Goal: Task Accomplishment & Management: Manage account settings

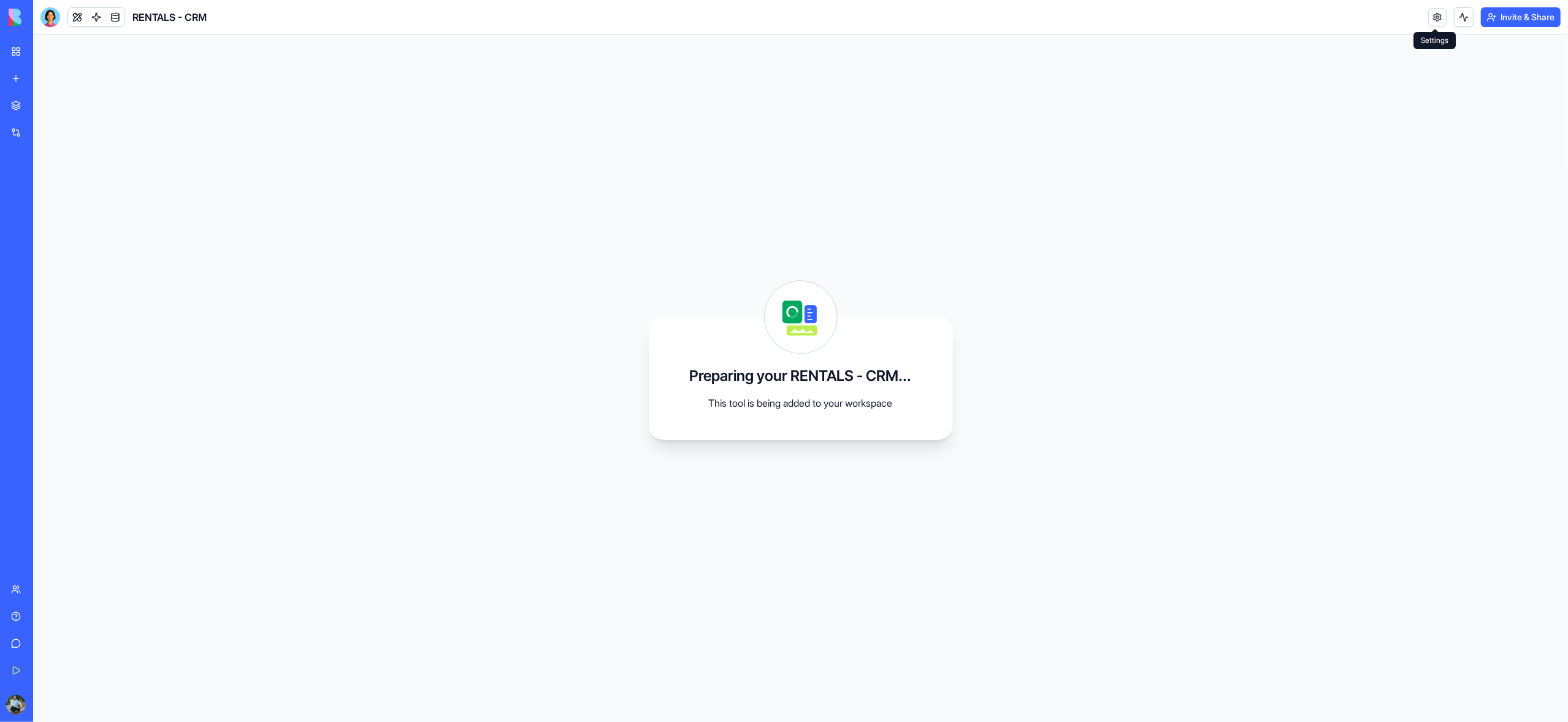
click at [1436, 18] on link at bounding box center [1437, 17] width 18 height 18
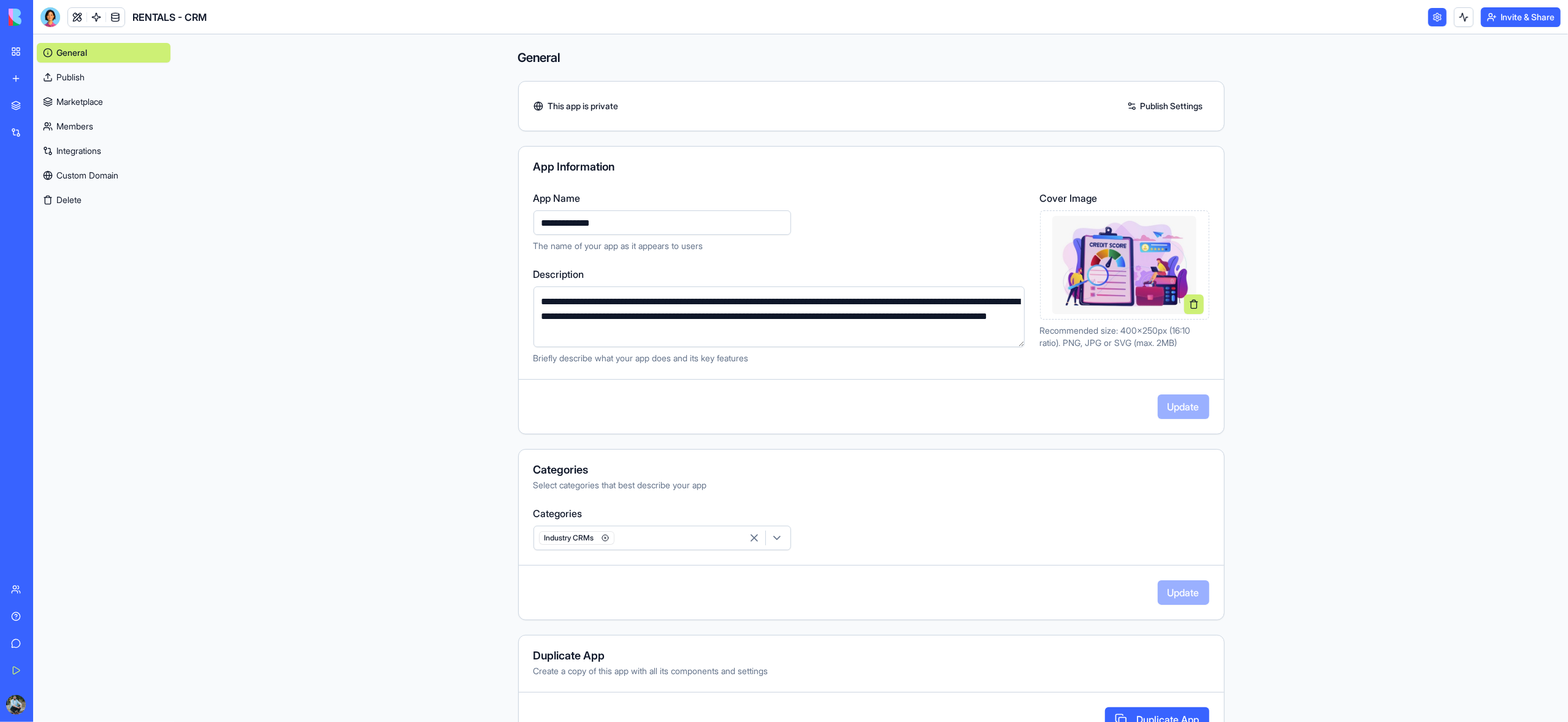
scroll to position [42, 0]
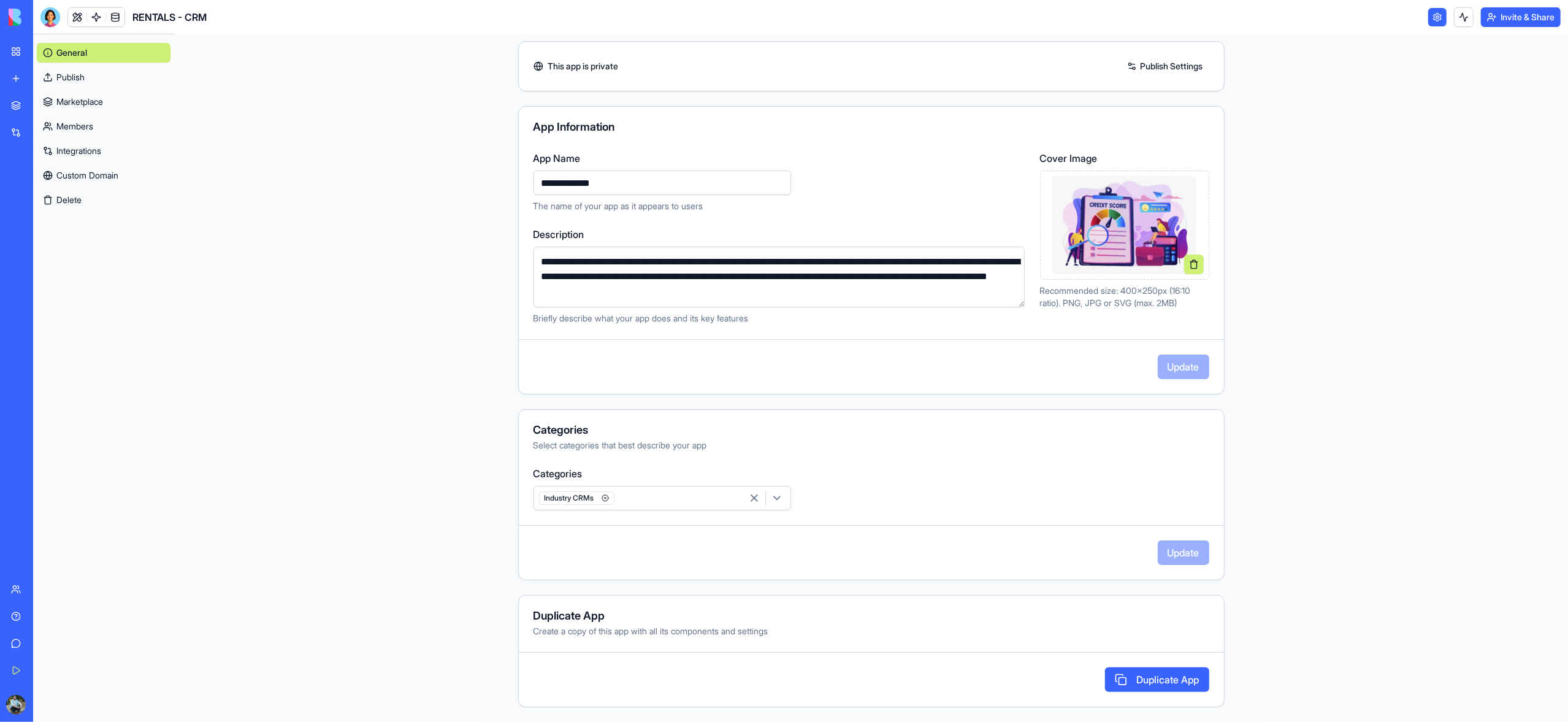
click at [76, 199] on button "Delete" at bounding box center [103, 199] width 134 height 20
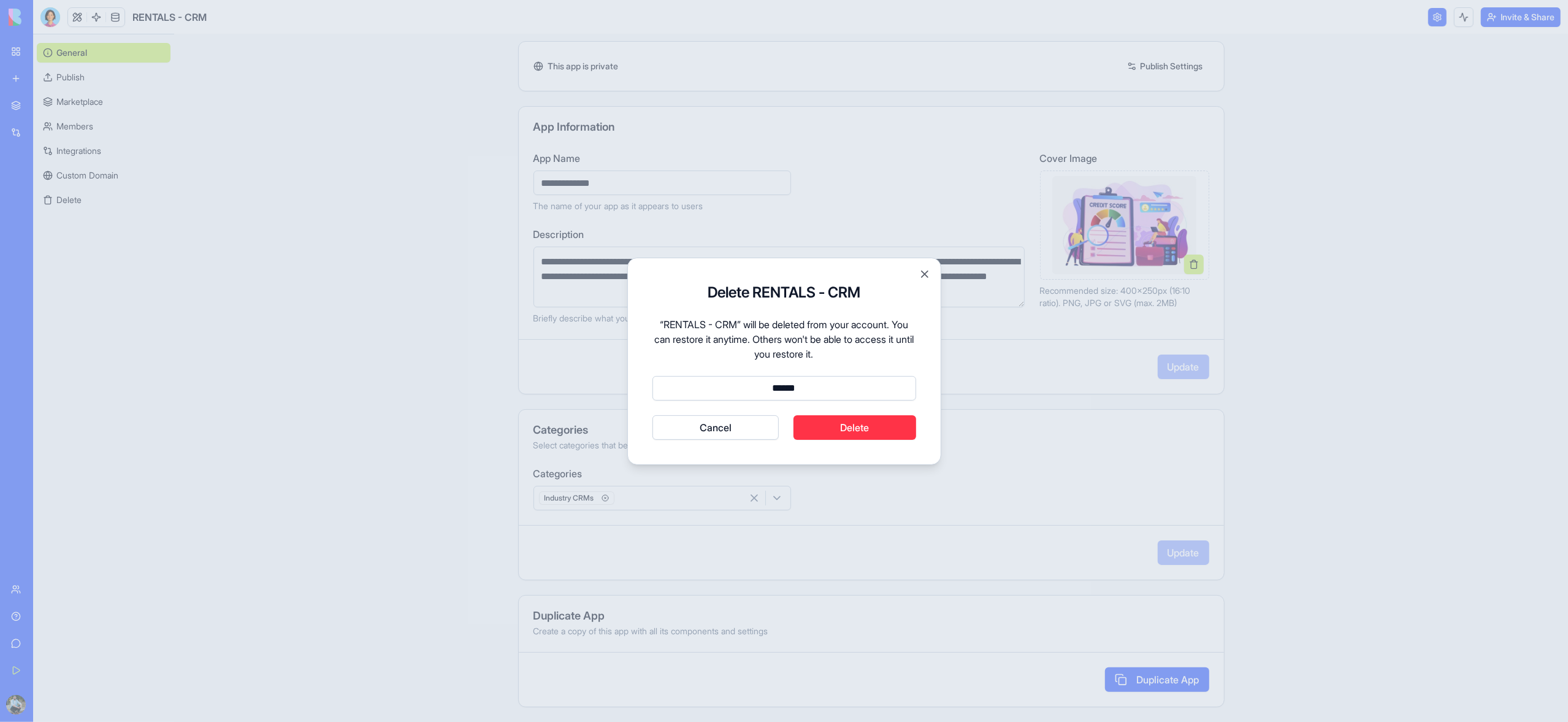
type input "******"
click at [850, 429] on button "Delete" at bounding box center [855, 428] width 123 height 24
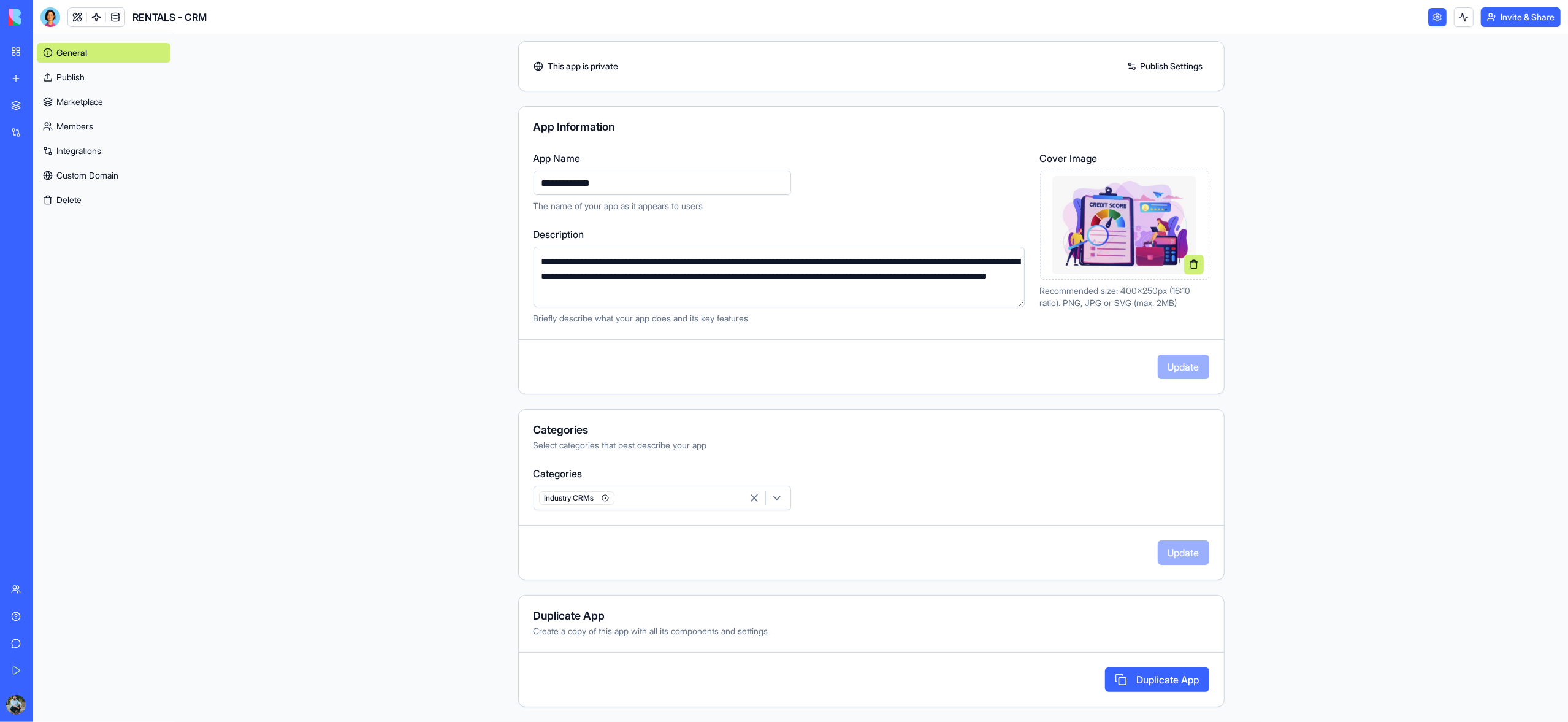
click at [15, 57] on link "My Workspace" at bounding box center [28, 51] width 49 height 24
